Goal: Task Accomplishment & Management: Complete application form

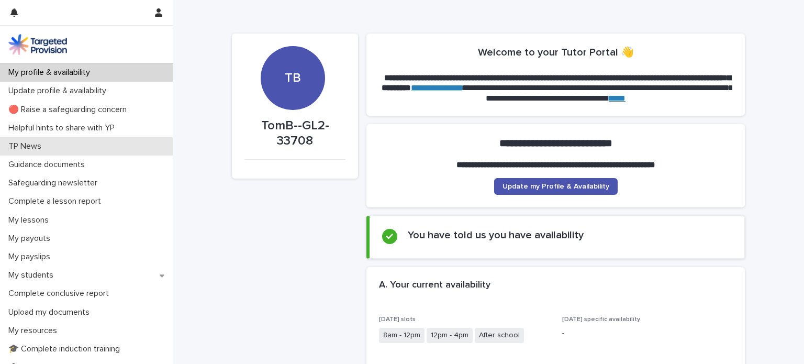
click at [0, 138] on div "TP News" at bounding box center [86, 146] width 173 height 18
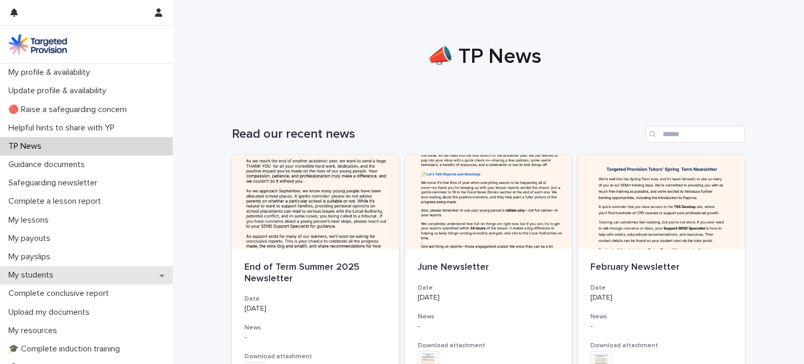
click at [32, 280] on p "My students" at bounding box center [33, 275] width 58 height 10
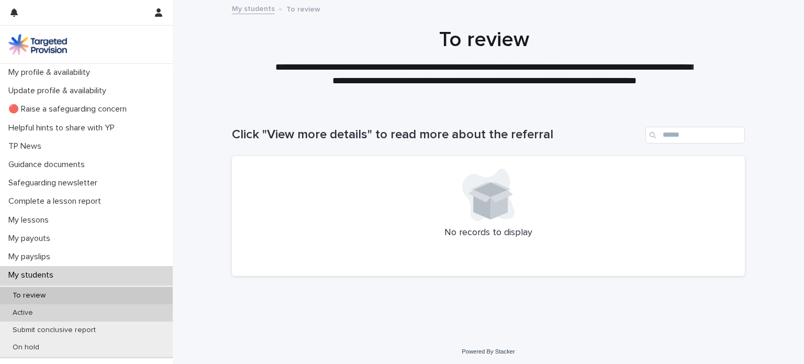
click at [118, 311] on div "Active" at bounding box center [86, 312] width 173 height 17
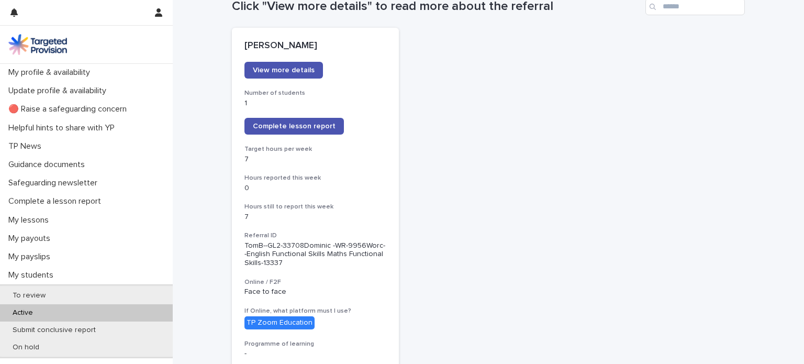
scroll to position [138, 0]
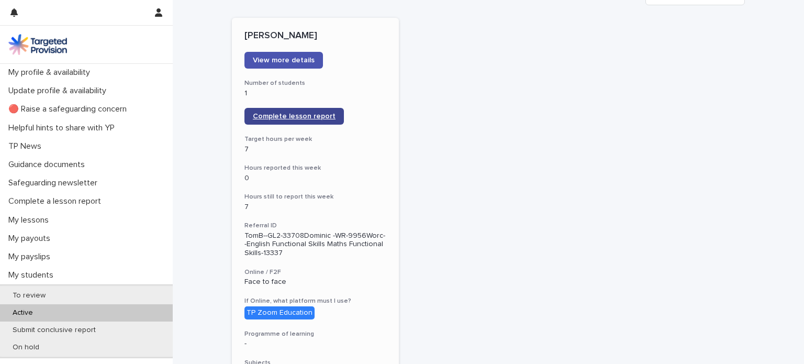
click at [301, 119] on span "Complete lesson report" at bounding box center [294, 115] width 83 height 7
